Goal: Browse casually: Explore the website without a specific task or goal

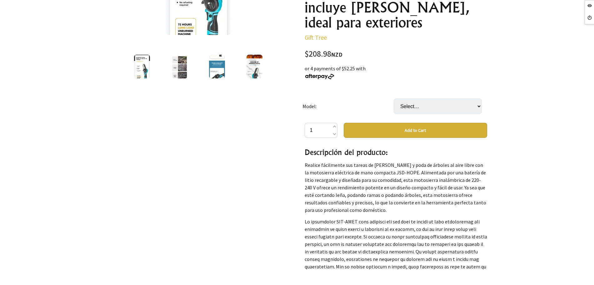
scroll to position [274, 0]
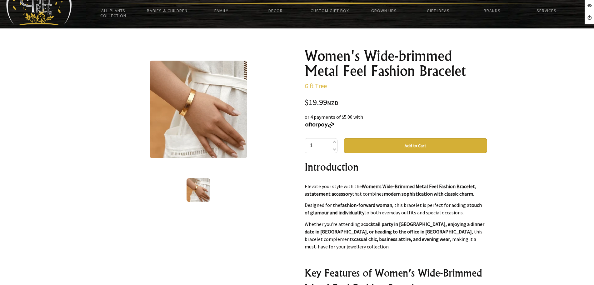
scroll to position [117, 0]
